Goal: Information Seeking & Learning: Learn about a topic

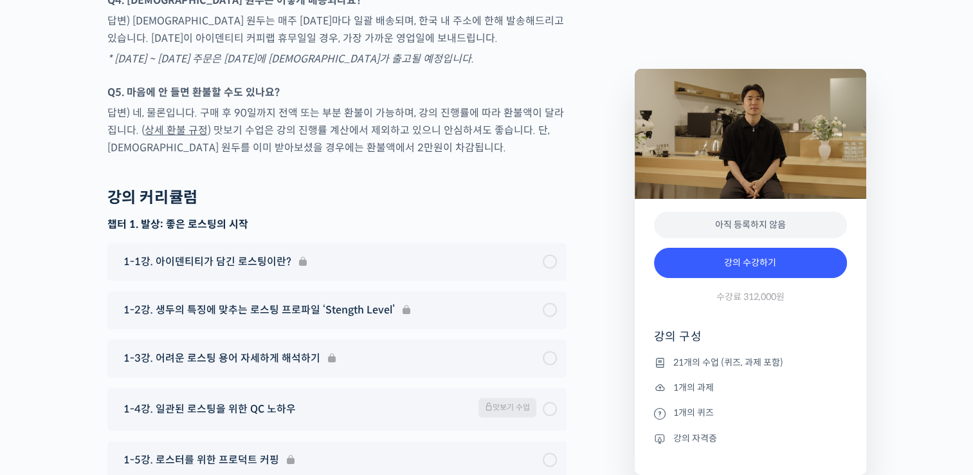
scroll to position [6560, 0]
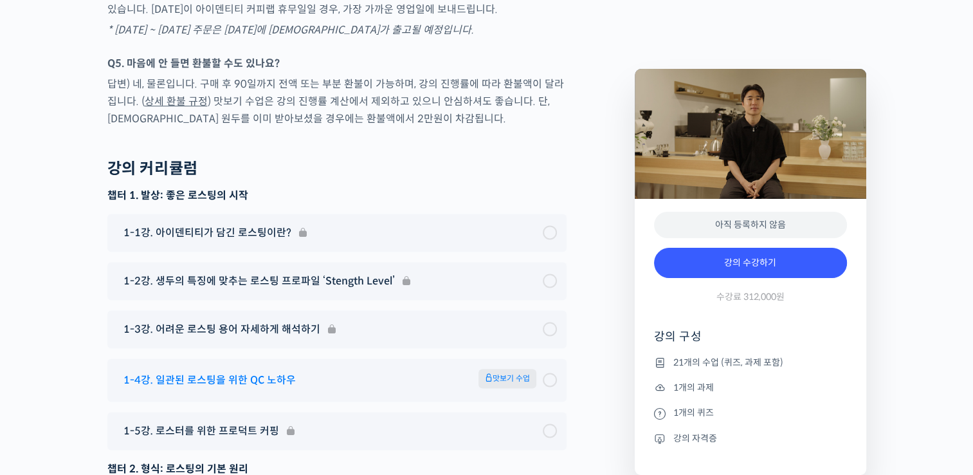
click at [394, 368] on div "1-4강. 일관된 로스팅을 위한 QC 노하우 맛보기 수업" at bounding box center [330, 379] width 426 height 23
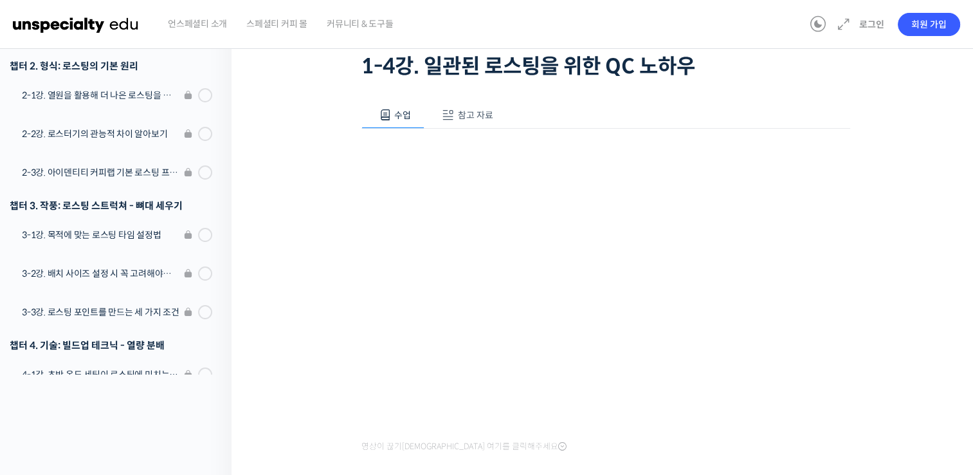
scroll to position [26, 0]
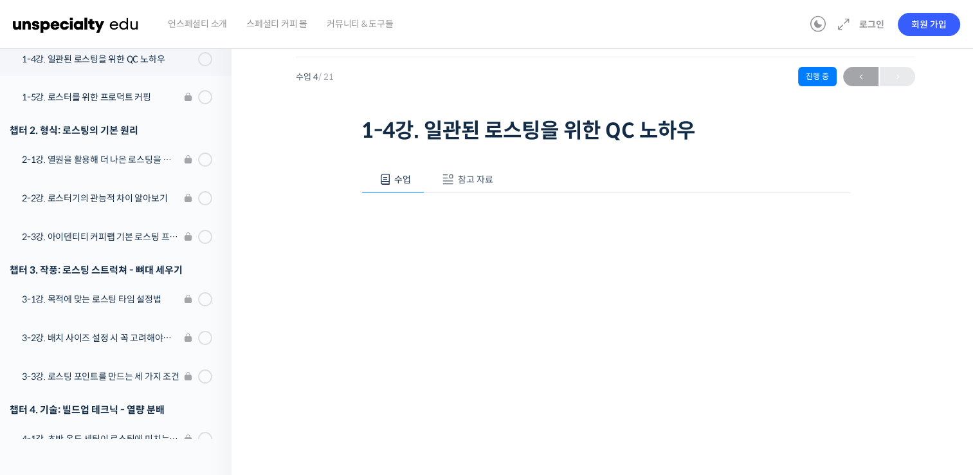
click at [455, 185] on button "참고 자료" at bounding box center [465, 179] width 82 height 27
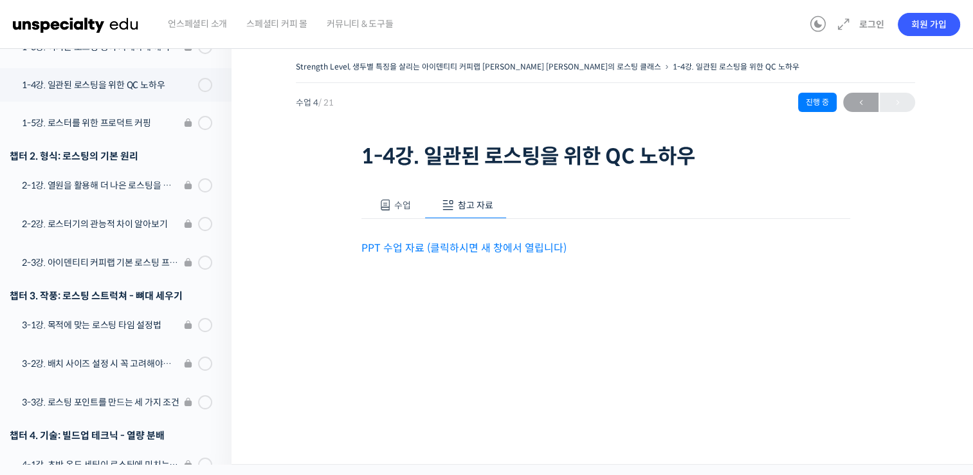
scroll to position [0, 0]
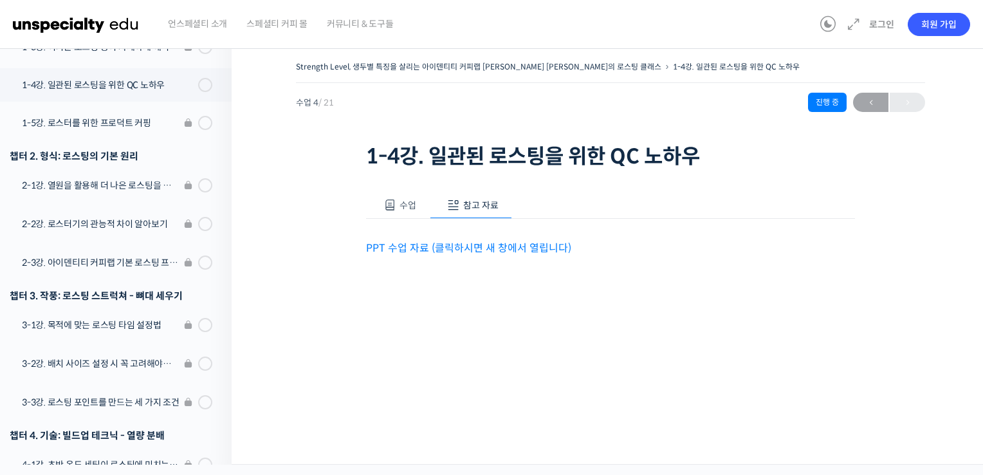
click at [396, 203] on button "수업" at bounding box center [398, 205] width 64 height 27
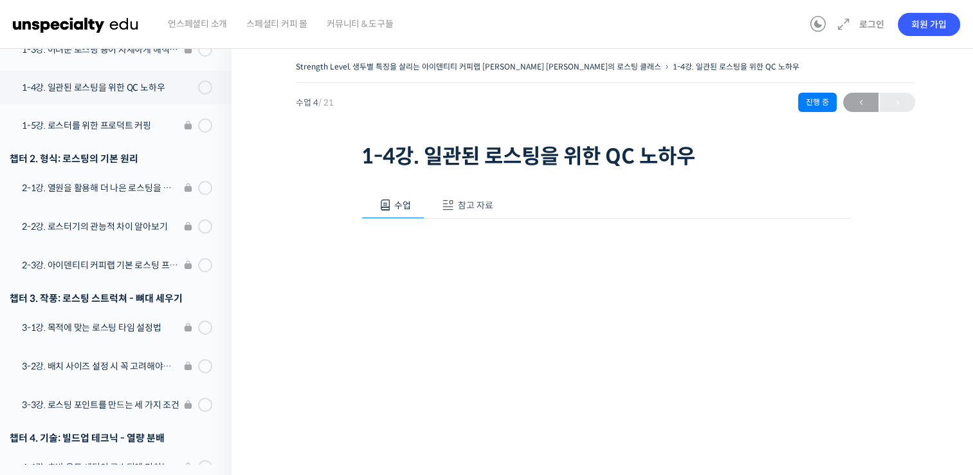
click at [452, 212] on button "참고 자료" at bounding box center [465, 205] width 82 height 27
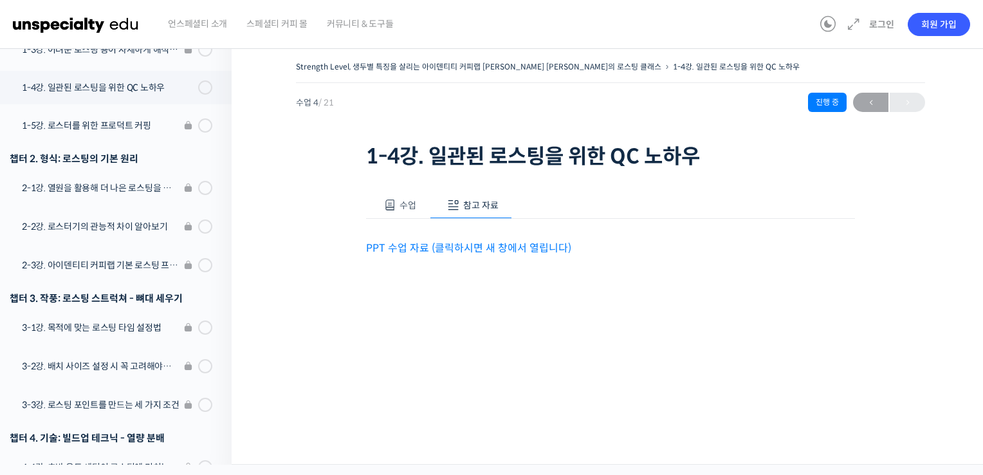
click at [455, 248] on link "PPT 수업 자료 (클릭하시면 새 창에서 열립니다)" at bounding box center [468, 248] width 205 height 14
click at [111, 33] on img at bounding box center [76, 24] width 126 height 39
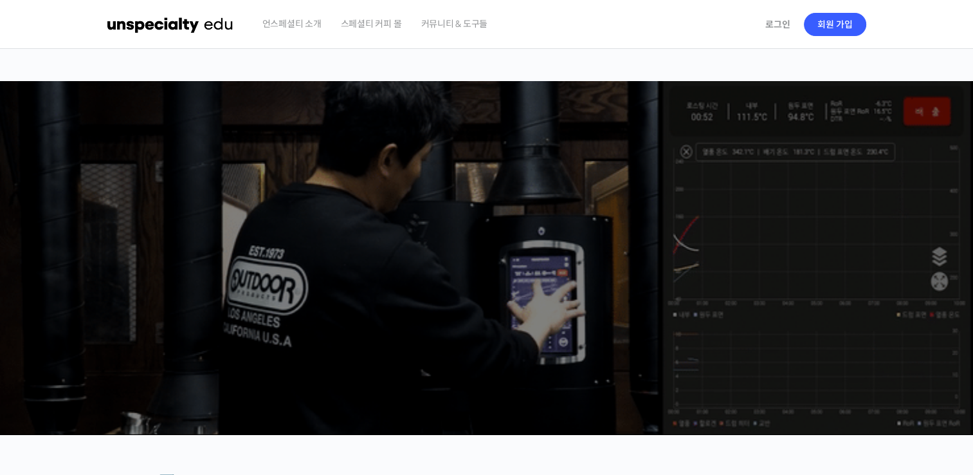
click at [477, 27] on span "커뮤니티 & 도구들" at bounding box center [454, 23] width 67 height 49
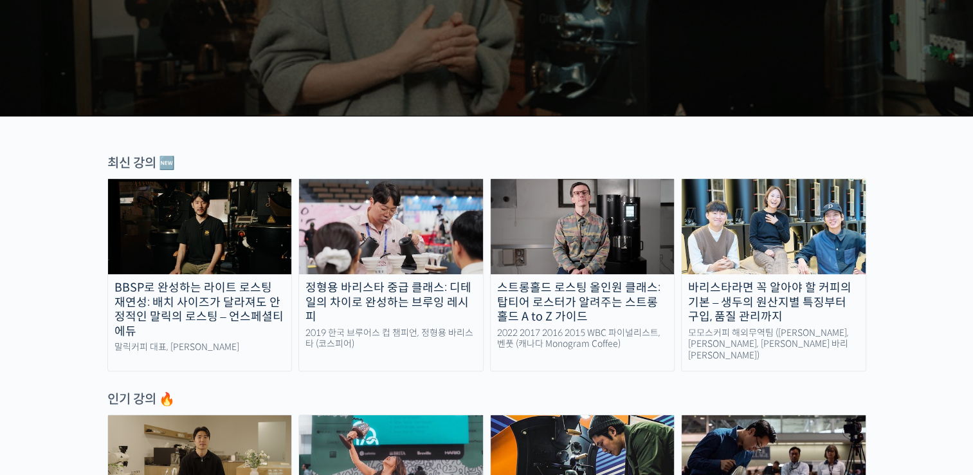
scroll to position [322, 0]
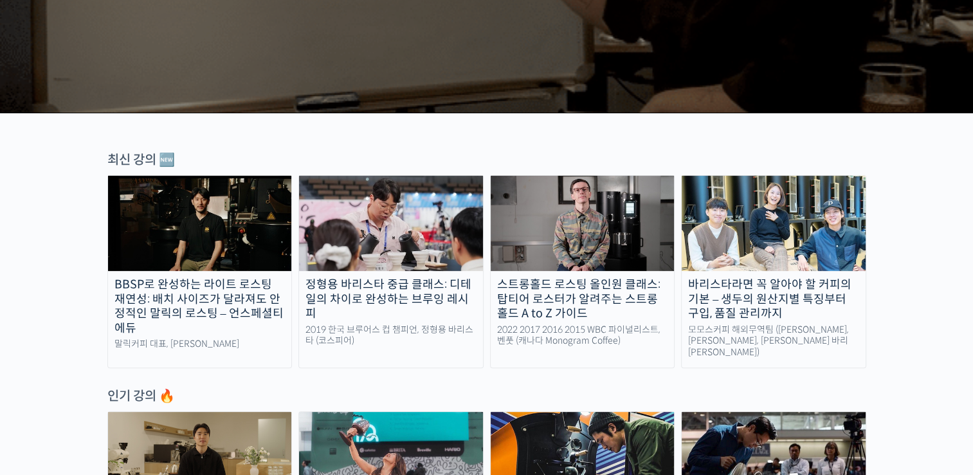
click at [622, 231] on img at bounding box center [583, 223] width 184 height 95
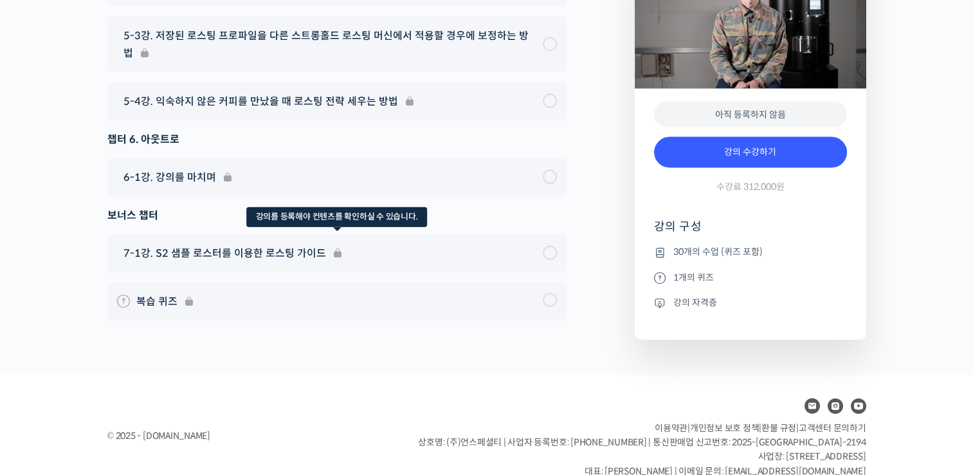
scroll to position [7779, 0]
